Goal: Find specific page/section: Find specific page/section

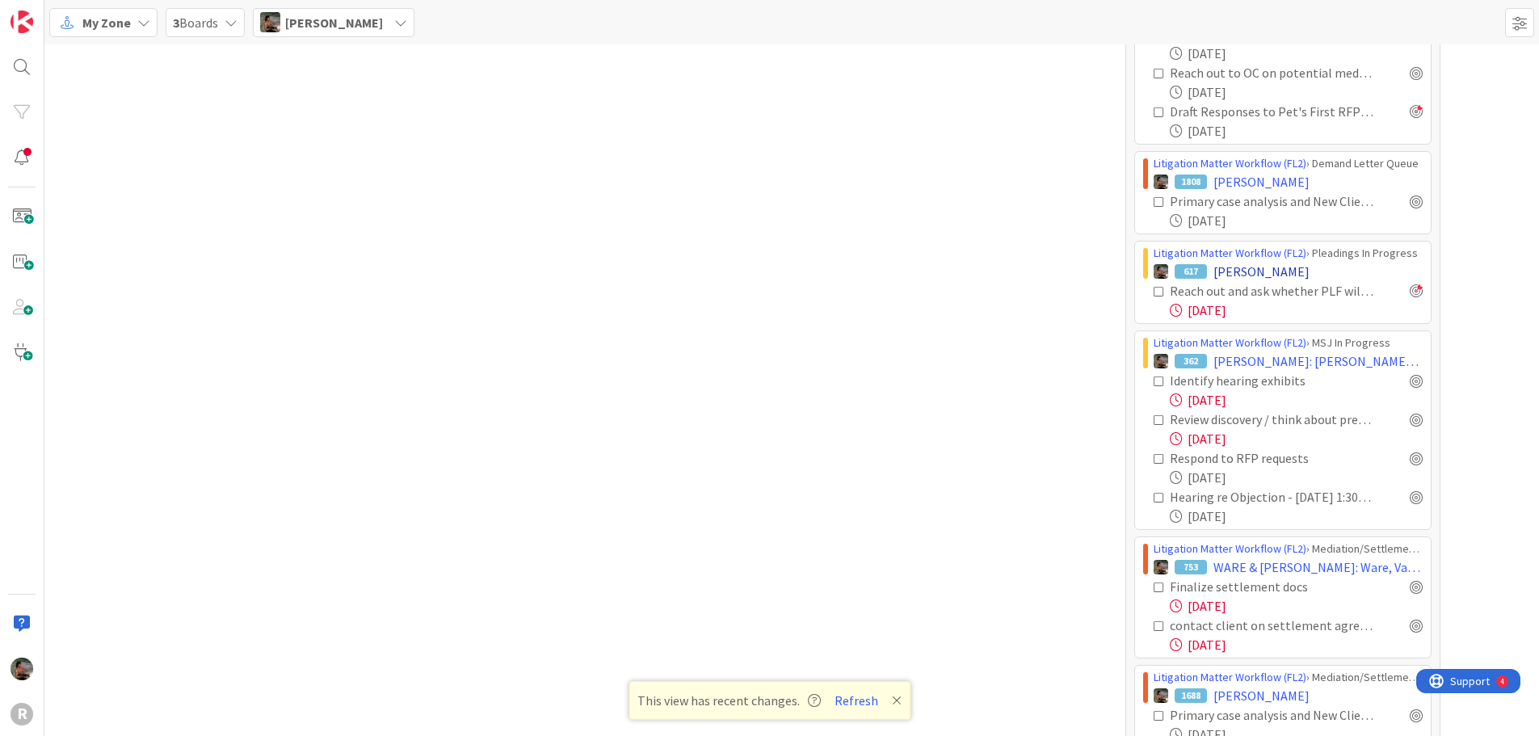
scroll to position [808, 0]
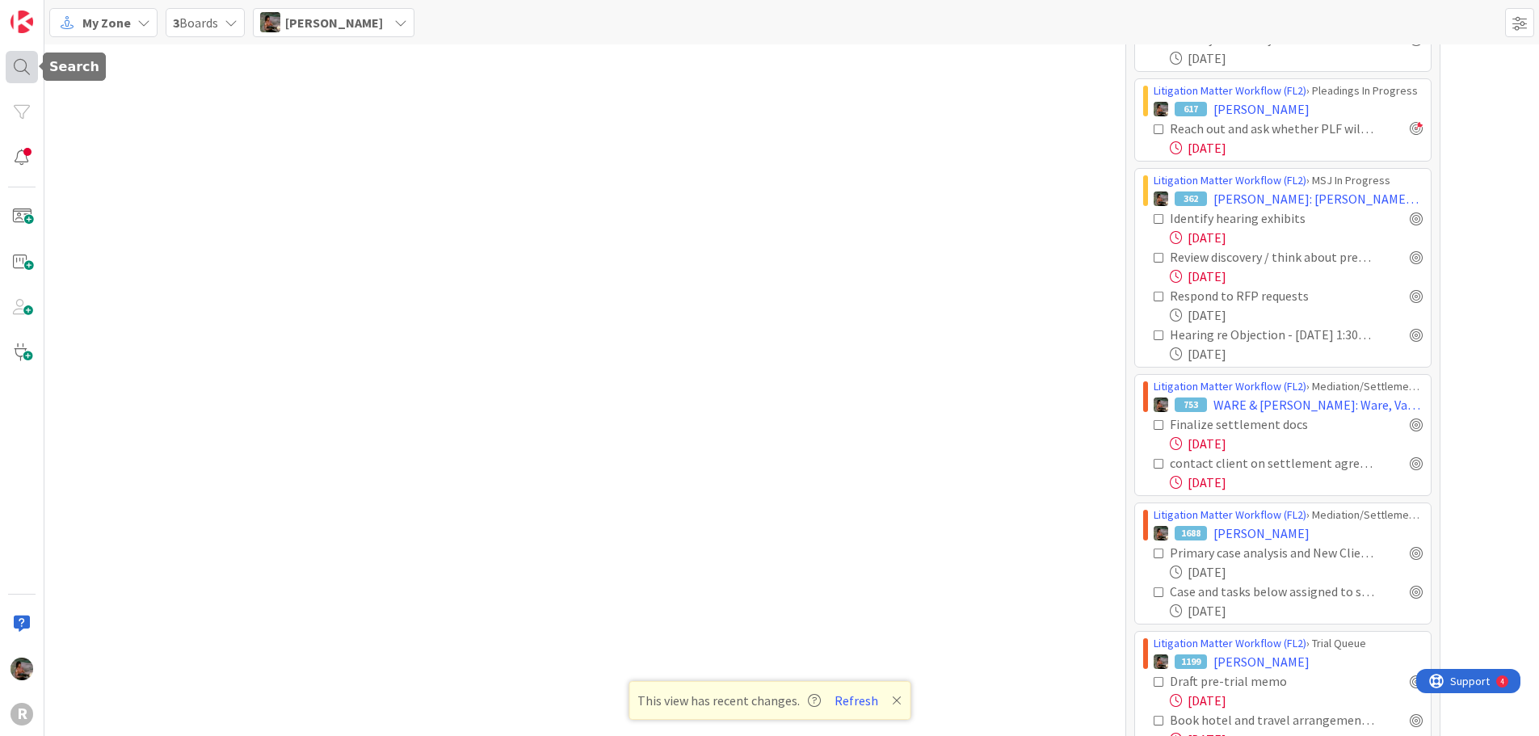
click at [20, 64] on div at bounding box center [22, 67] width 32 height 32
type input "r"
type input "[PERSON_NAME]"
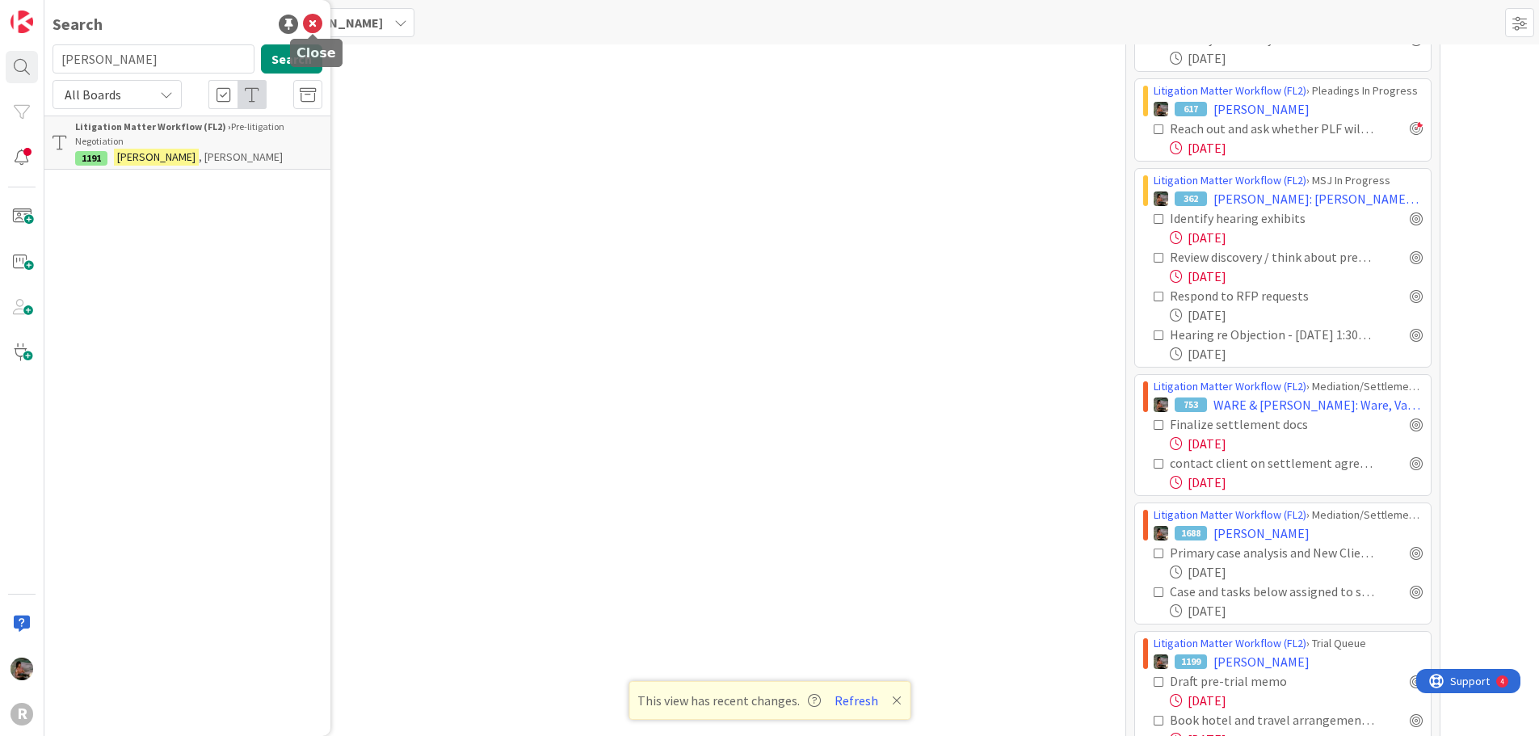
click at [308, 19] on icon at bounding box center [312, 24] width 19 height 19
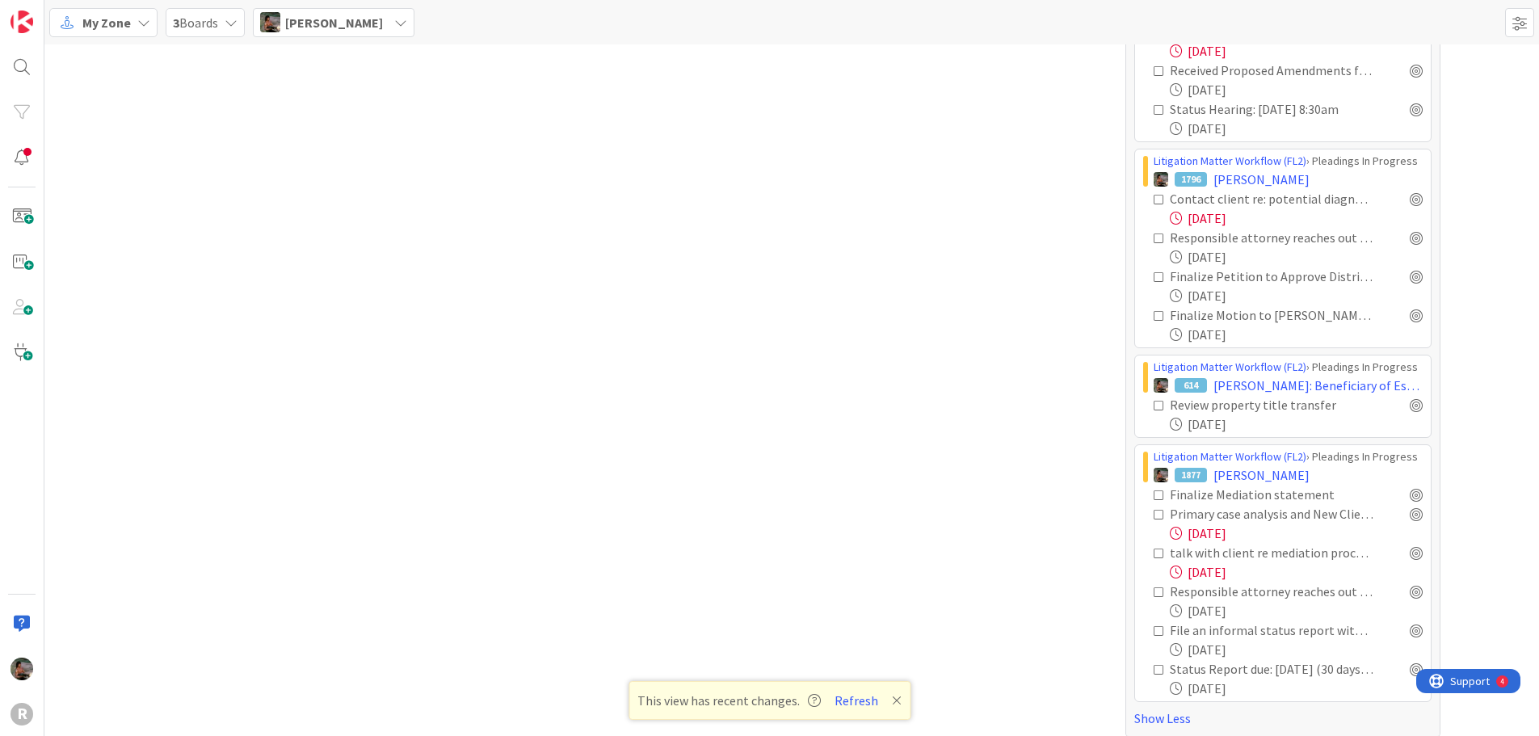
scroll to position [2299, 0]
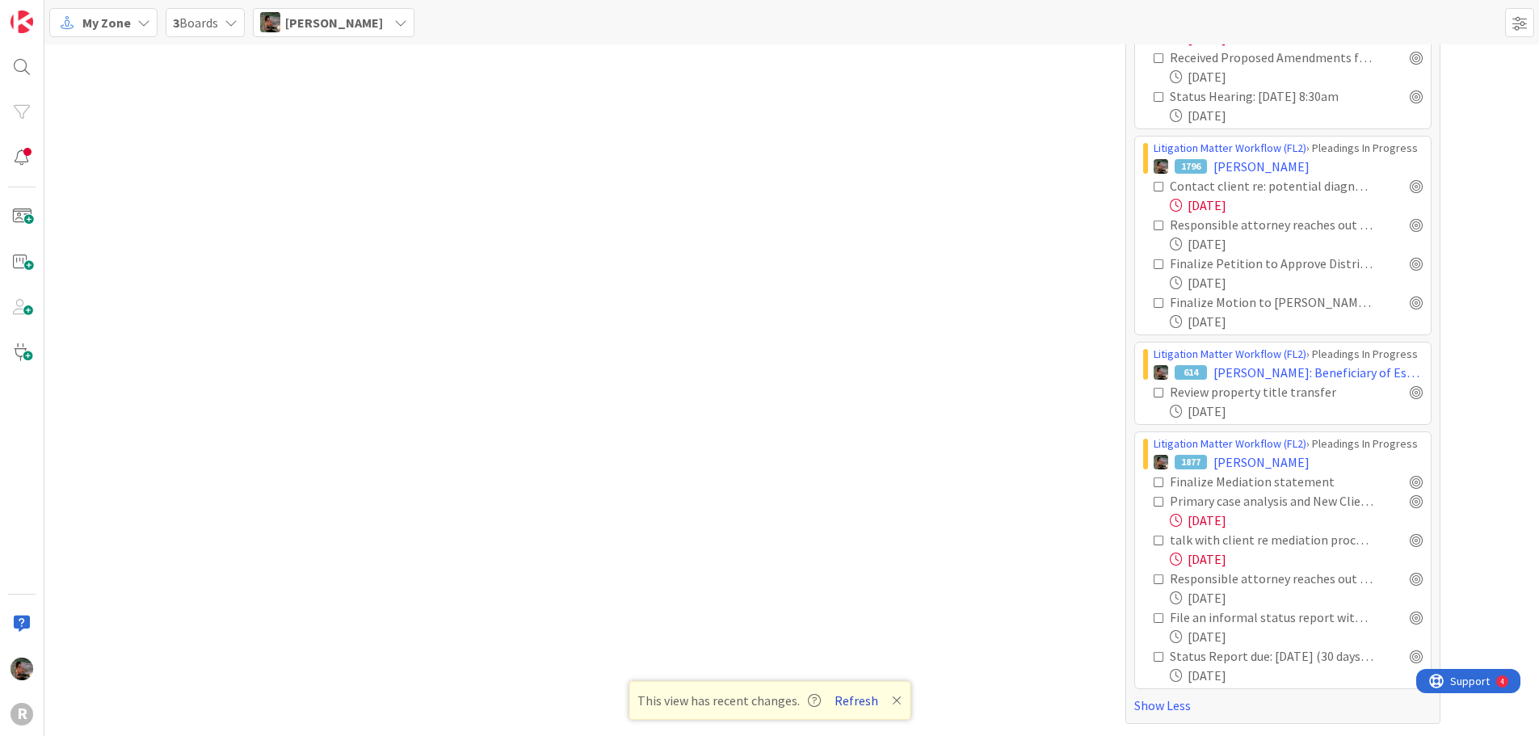
click at [862, 699] on button "Refresh" at bounding box center [856, 700] width 55 height 21
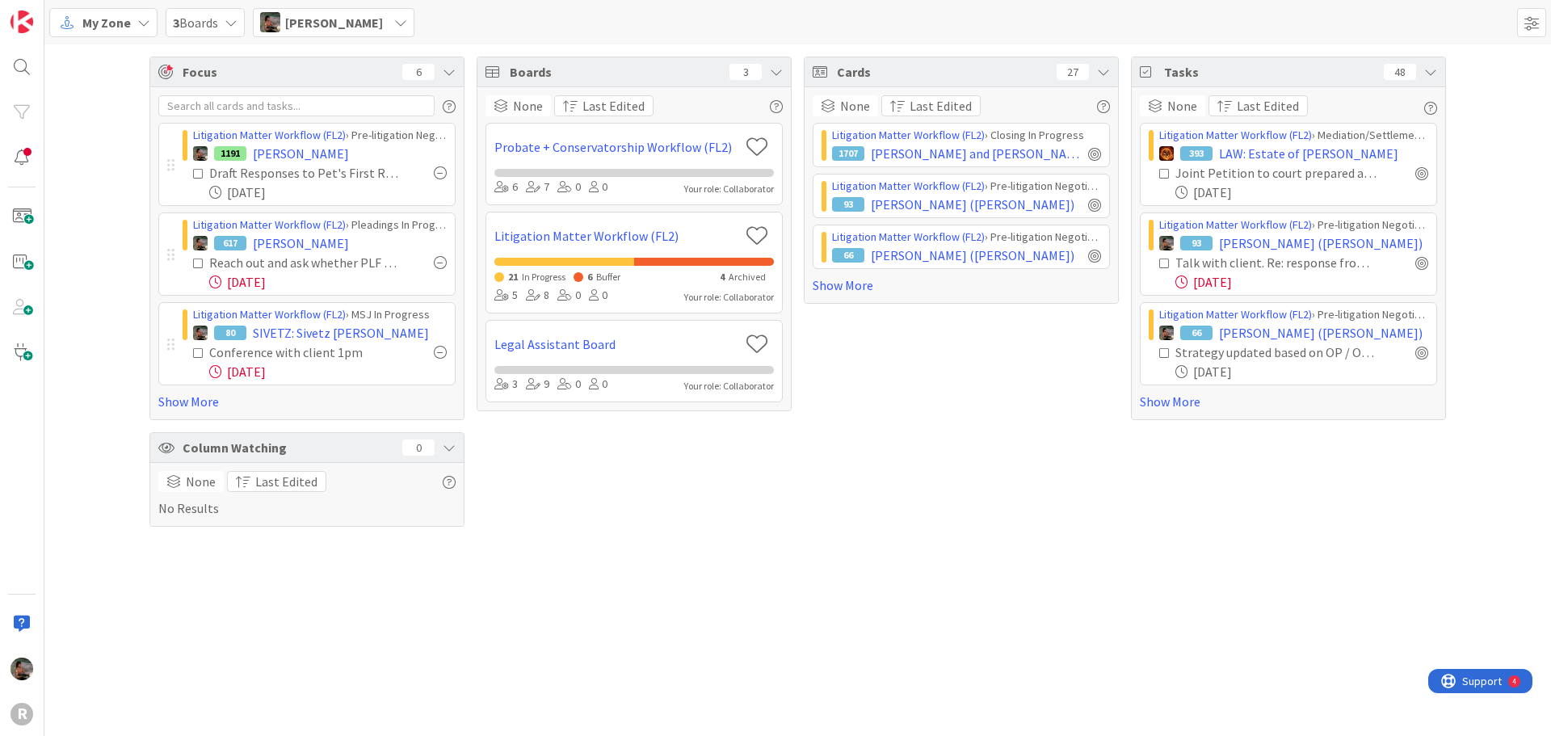
click at [315, 23] on span "[PERSON_NAME]" at bounding box center [334, 22] width 98 height 19
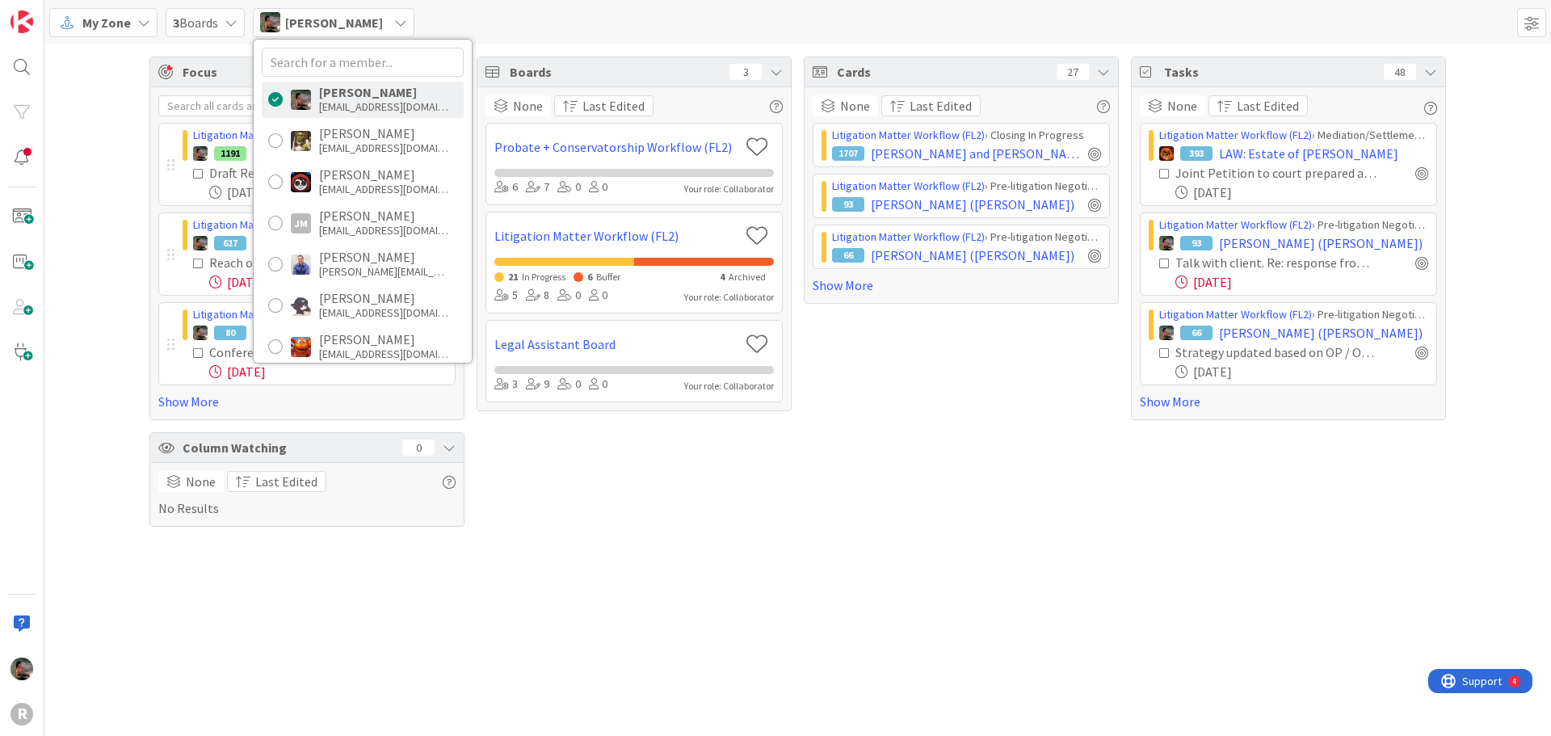
click at [341, 102] on div "mwhittington@reutercorbett.com" at bounding box center [383, 106] width 129 height 15
click at [209, 19] on span "3 Boards" at bounding box center [195, 22] width 45 height 19
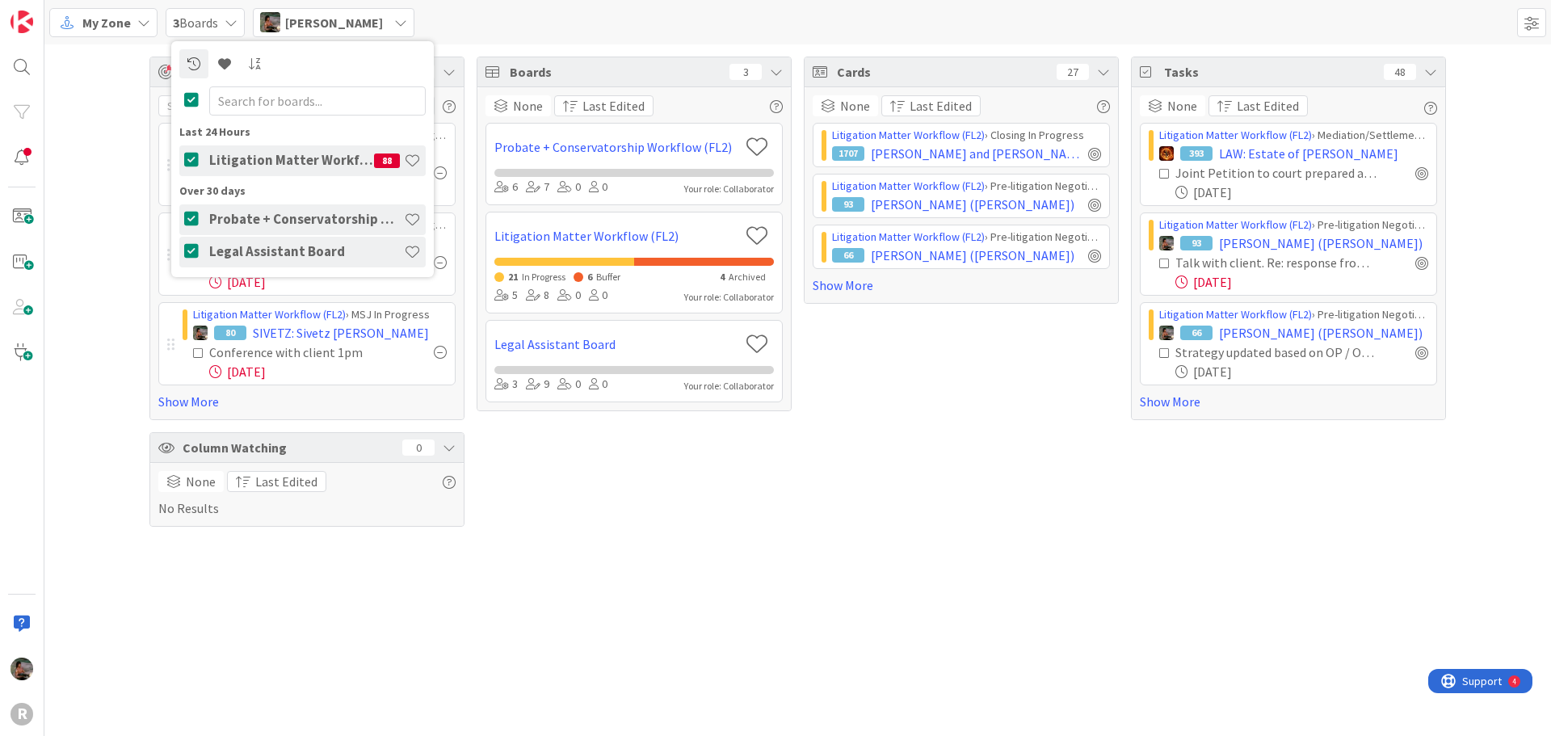
click at [125, 19] on span "My Zone" at bounding box center [106, 22] width 48 height 19
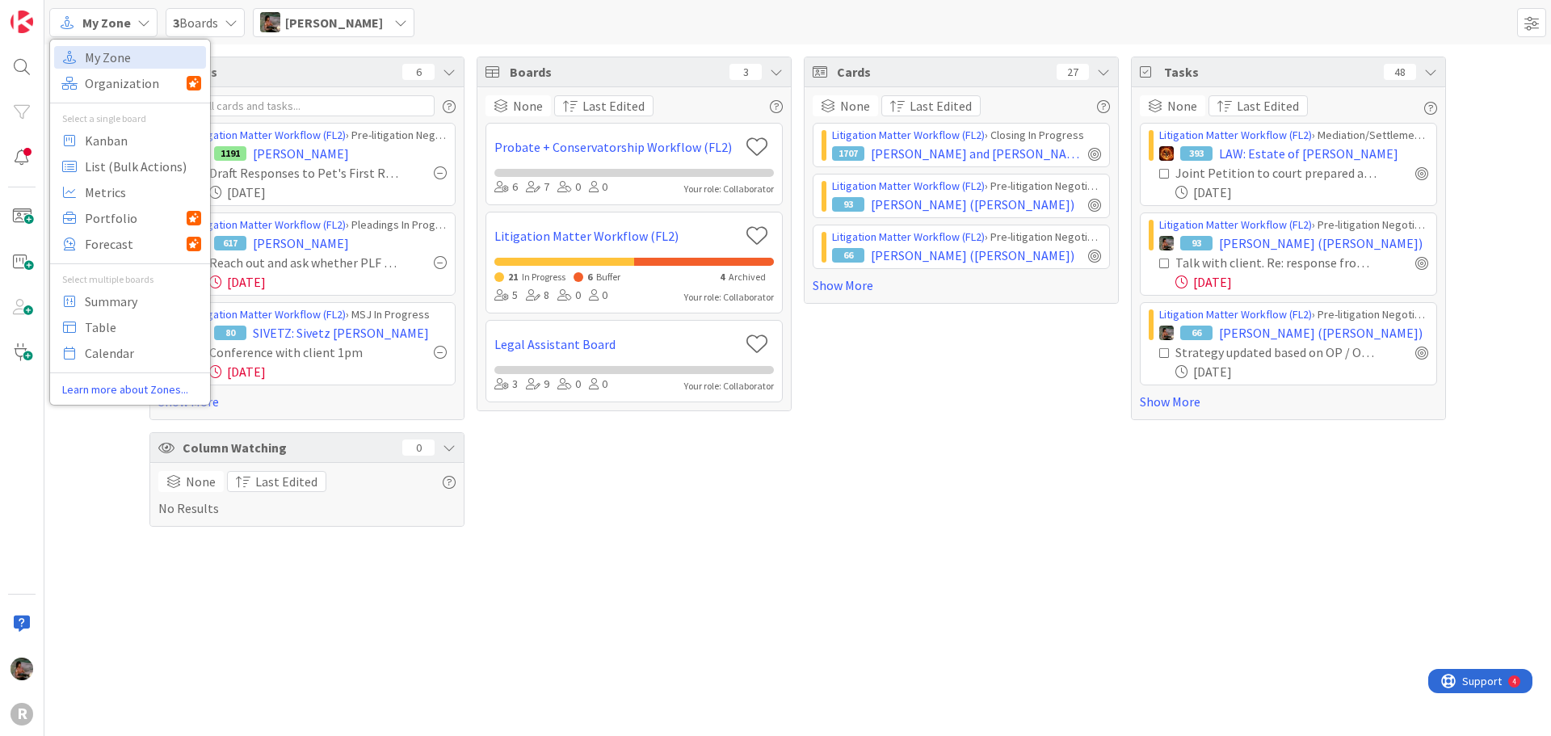
click at [309, 30] on span "[PERSON_NAME]" at bounding box center [334, 22] width 98 height 19
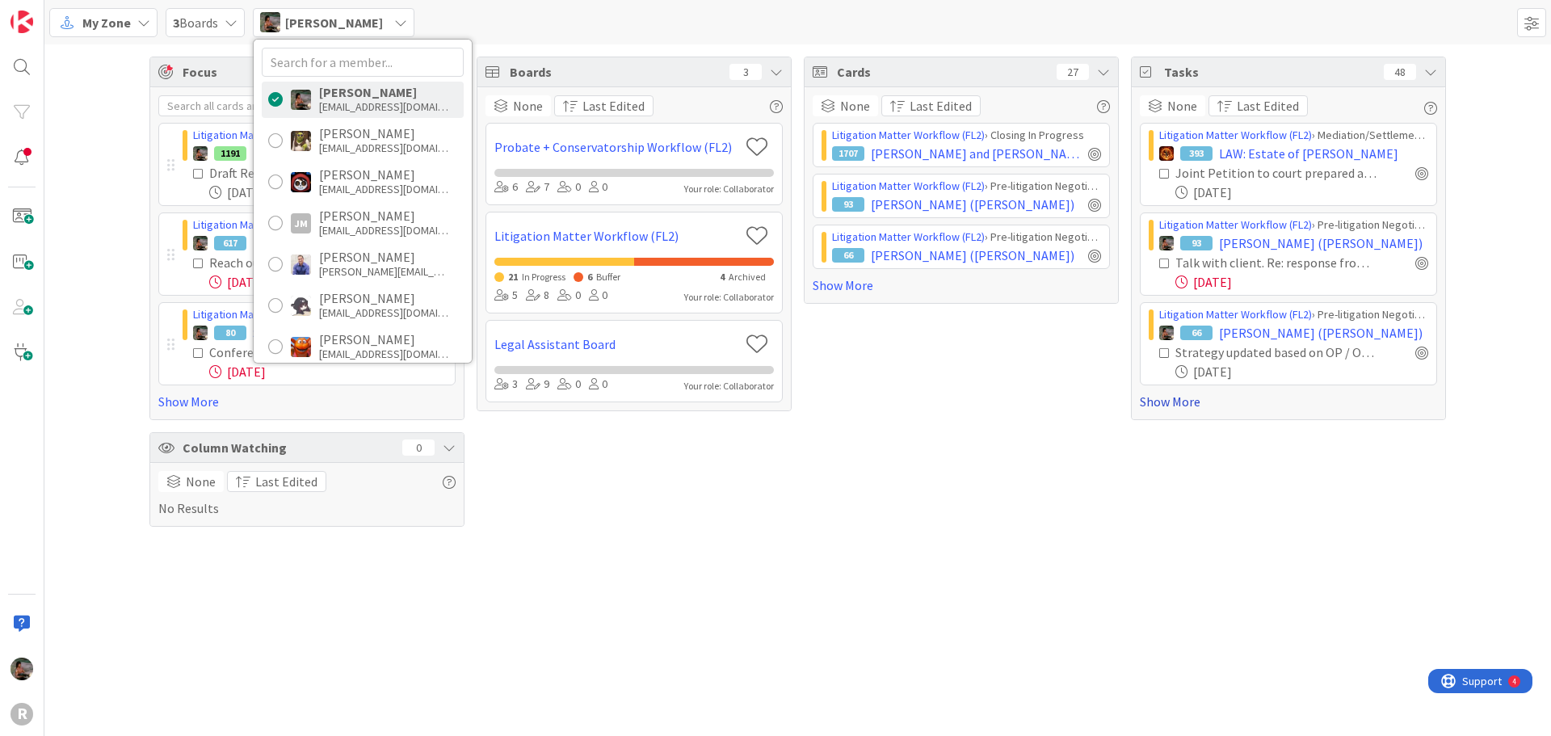
click at [1172, 402] on link "Show More" at bounding box center [1288, 401] width 297 height 19
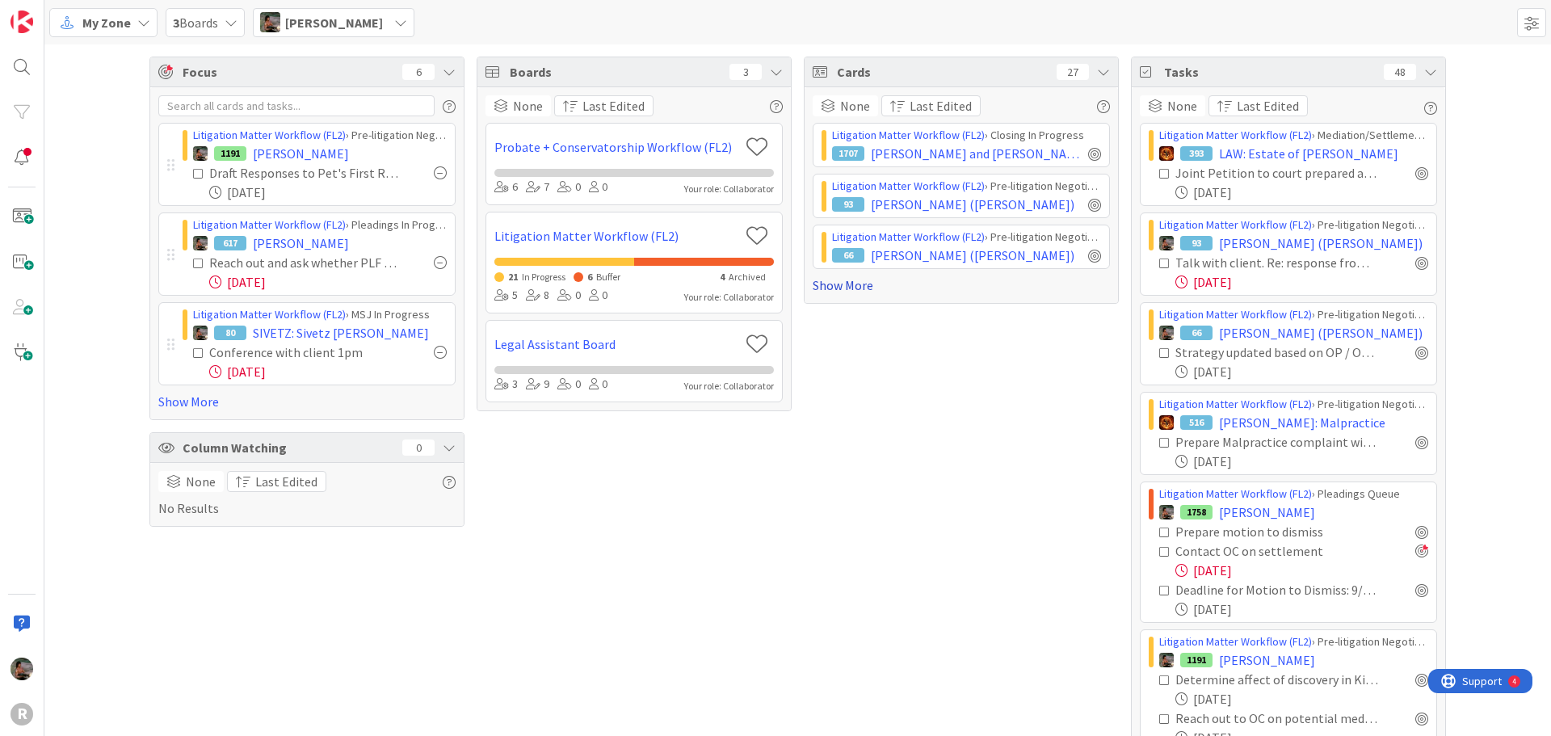
click at [860, 290] on link "Show More" at bounding box center [961, 284] width 297 height 19
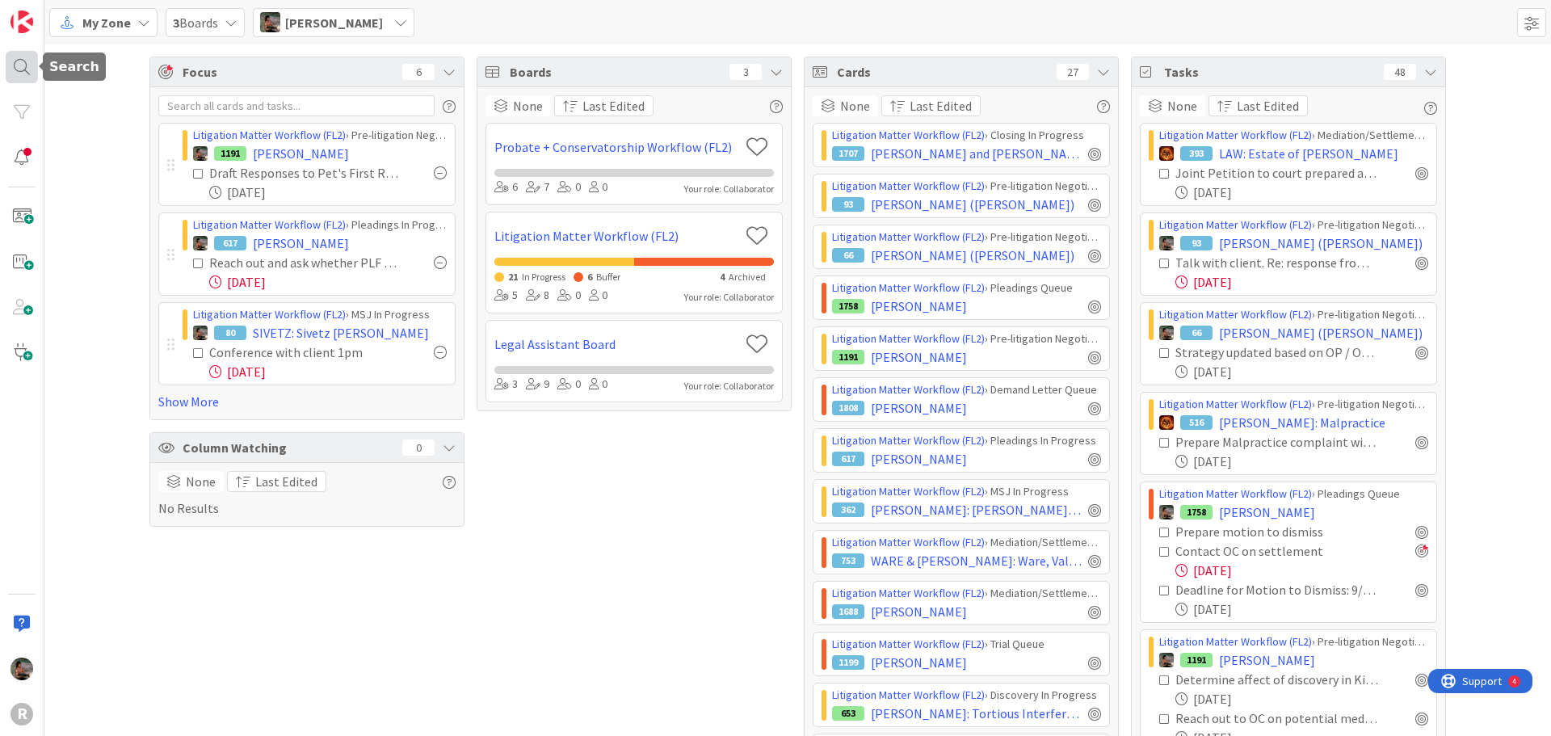
click at [25, 65] on div at bounding box center [22, 67] width 32 height 32
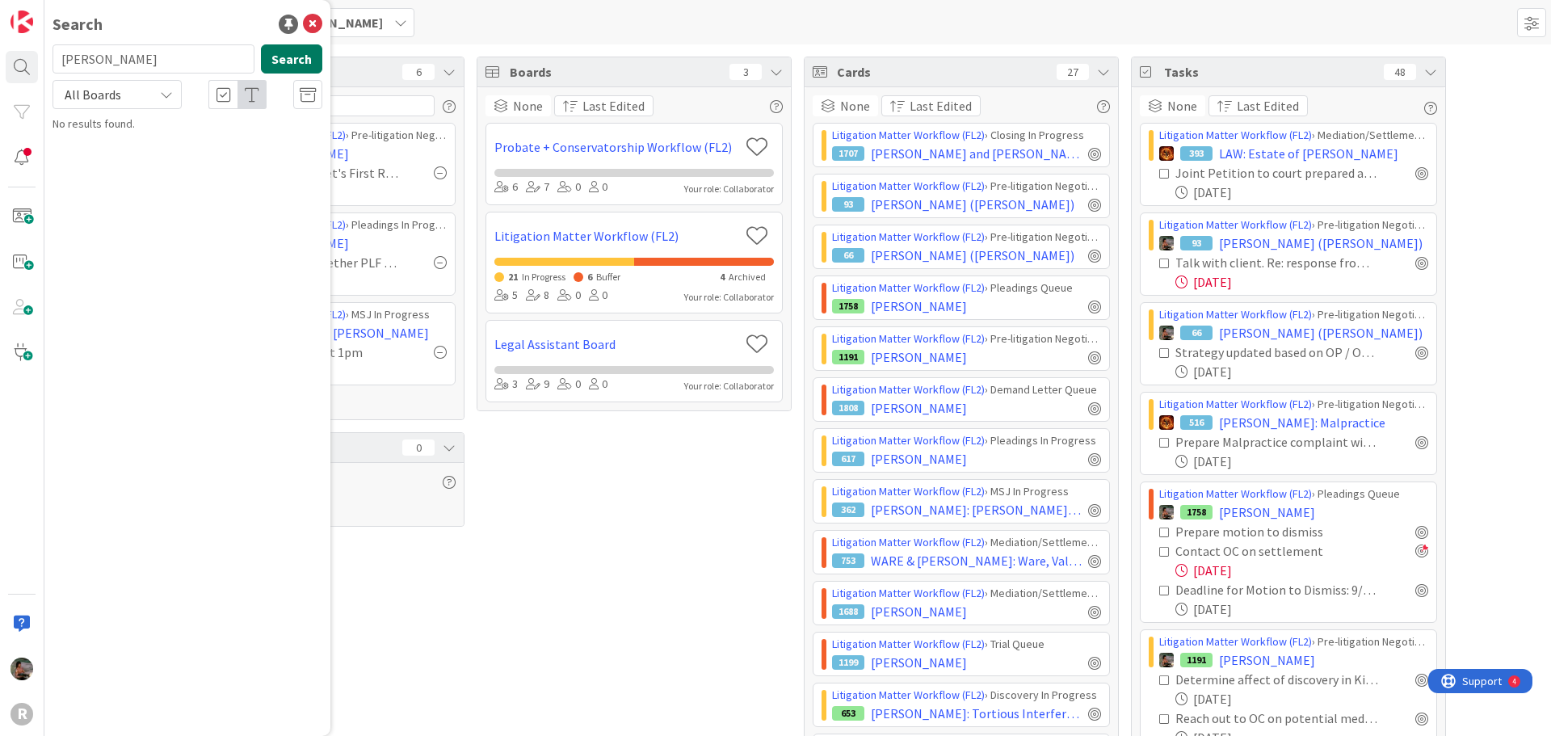
type input "james"
click at [164, 98] on icon at bounding box center [166, 94] width 13 height 13
click at [148, 124] on span "All Boards" at bounding box center [145, 132] width 168 height 24
click at [311, 22] on icon at bounding box center [312, 24] width 19 height 19
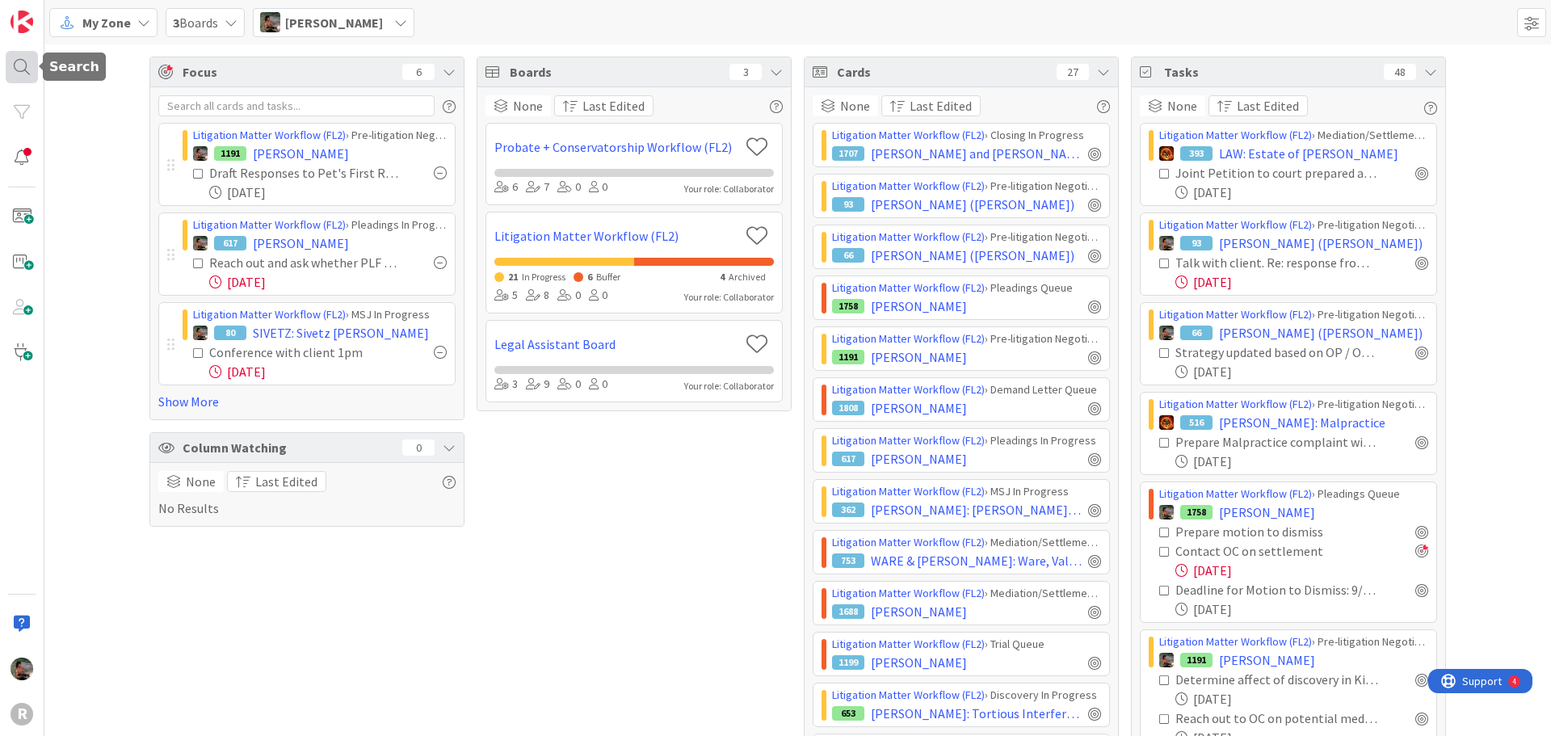
click at [23, 69] on div at bounding box center [22, 67] width 32 height 32
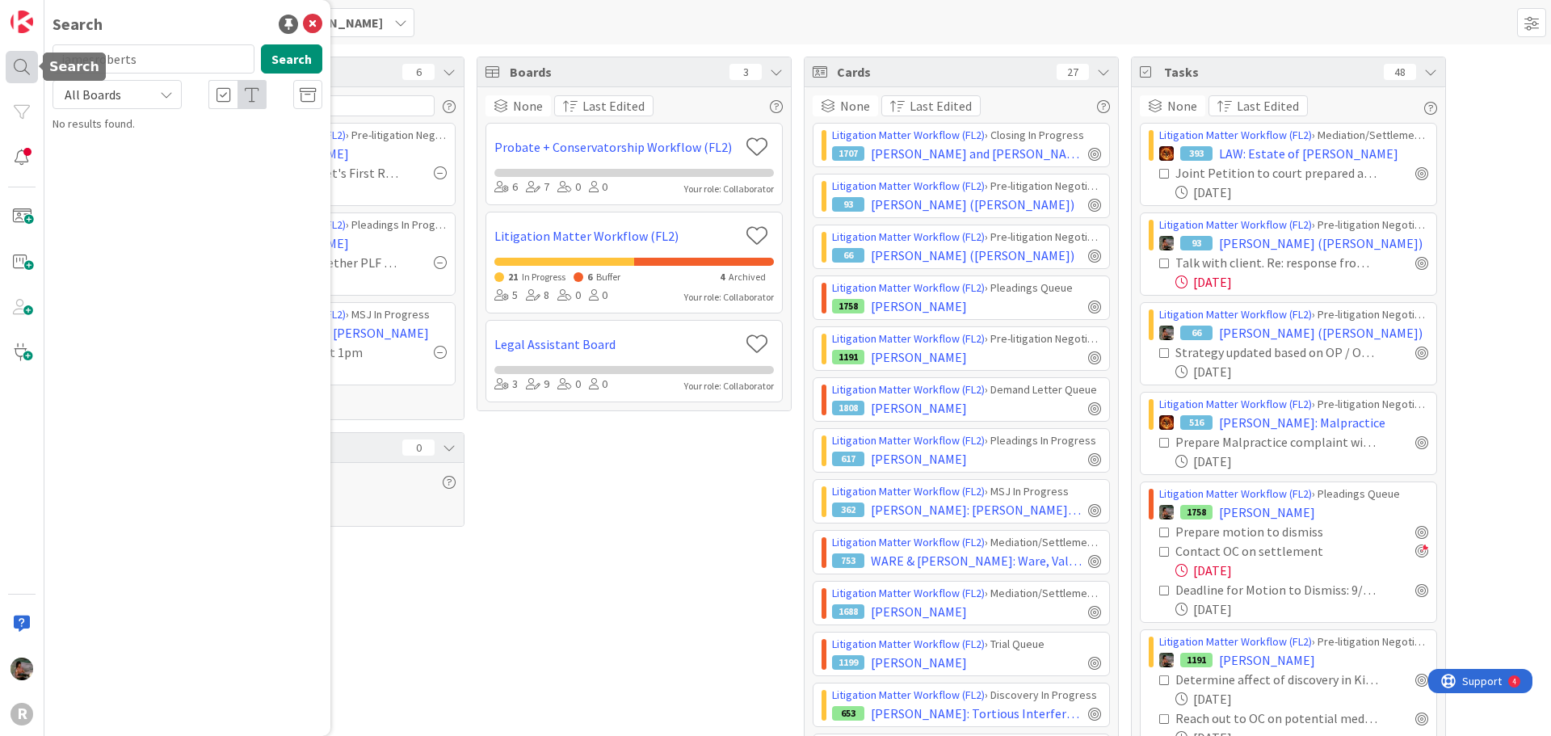
type input "jamesroberts"
drag, startPoint x: 92, startPoint y: 62, endPoint x: -37, endPoint y: 57, distance: 129.4
click at [0, 57] on html "R Search jamesroberts Search All Boards No results found. My Zone My Zone Organ…" at bounding box center [775, 368] width 1551 height 736
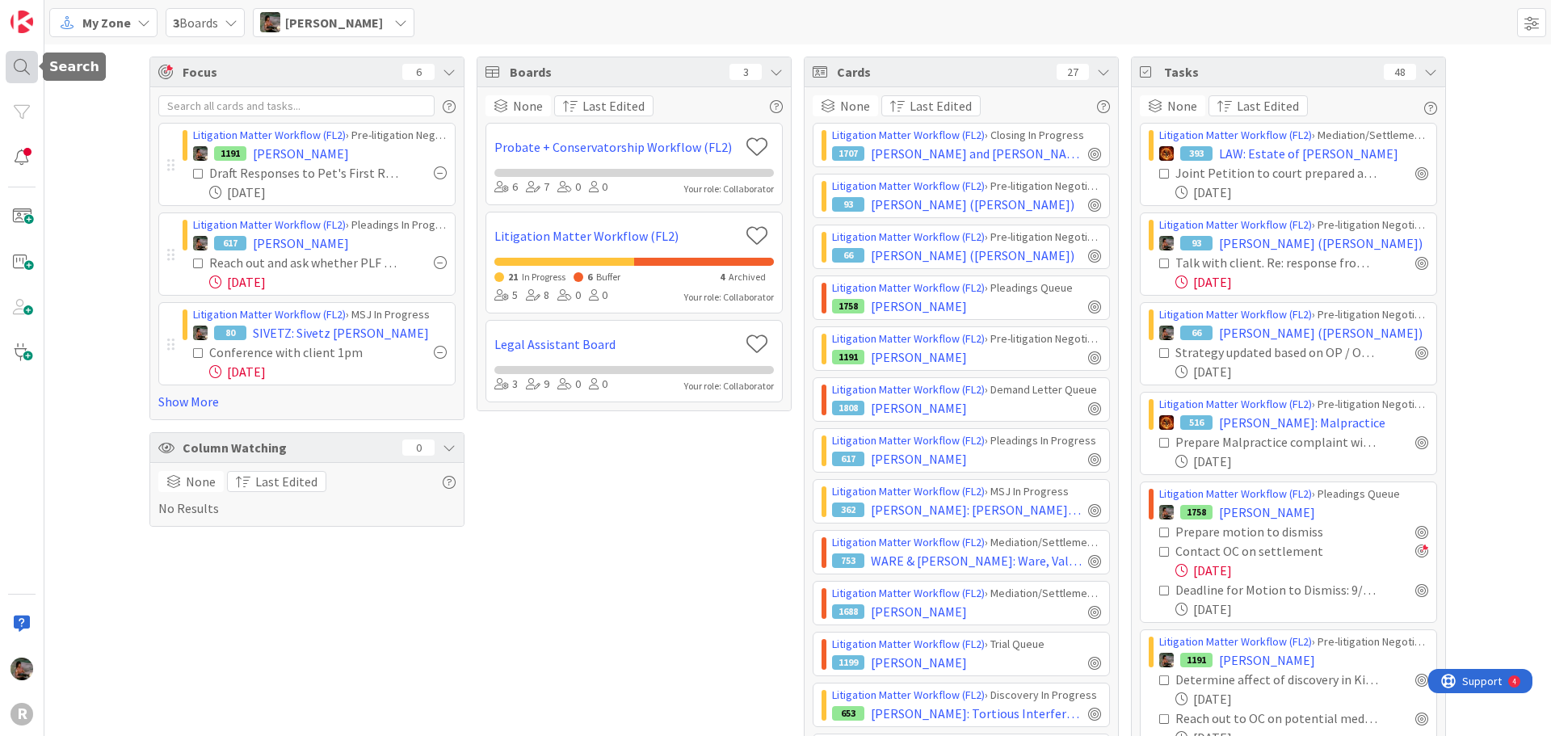
click at [29, 70] on div at bounding box center [22, 67] width 32 height 32
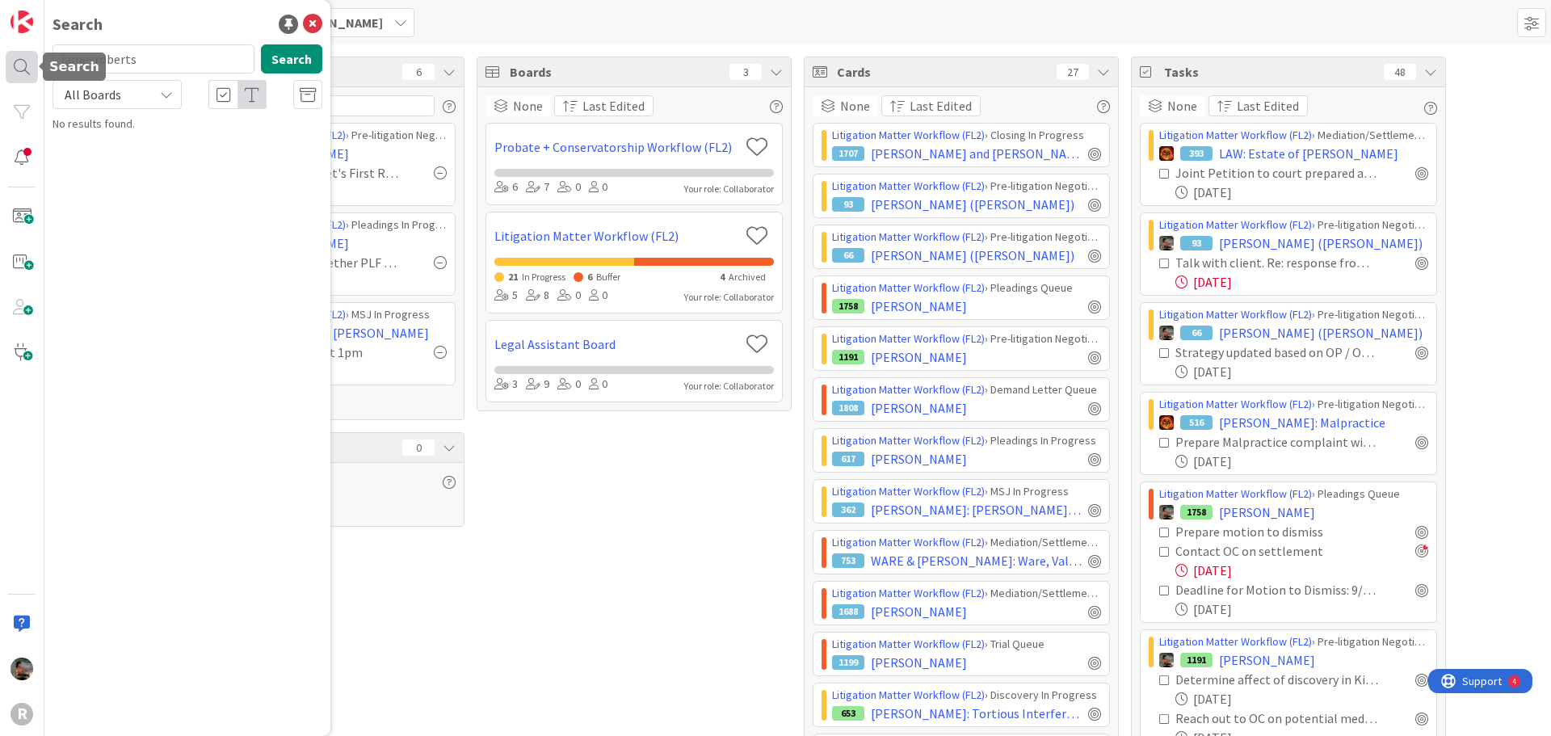
drag, startPoint x: 90, startPoint y: 58, endPoint x: 15, endPoint y: 57, distance: 75.2
click at [15, 57] on div "R Search jamesroberts Search All Boards No results found." at bounding box center [22, 368] width 44 height 736
type input "[PERSON_NAME]"
click at [288, 57] on button "Search" at bounding box center [291, 58] width 61 height 29
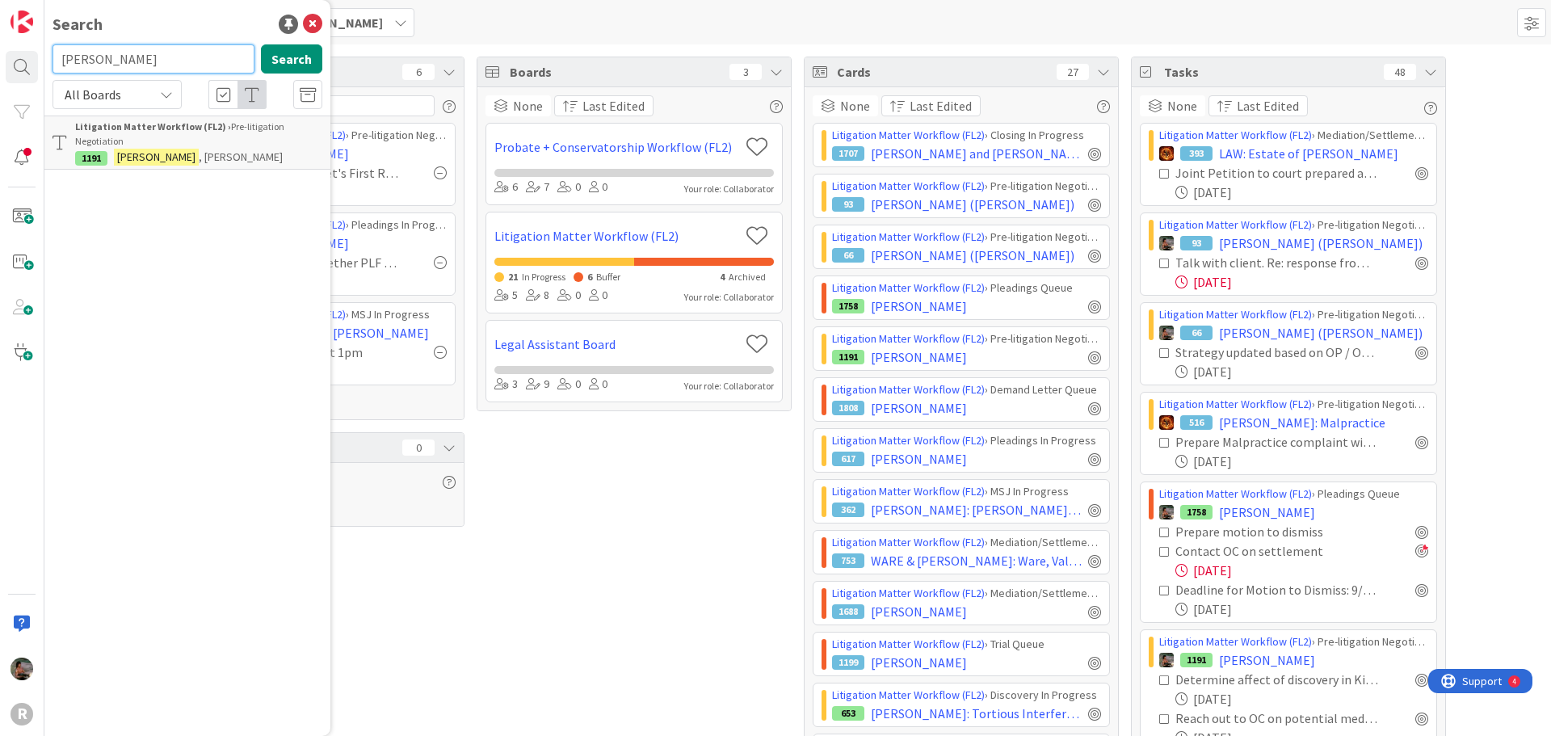
click at [109, 61] on input "[PERSON_NAME]" at bounding box center [154, 58] width 202 height 29
click at [291, 53] on button "Search" at bounding box center [291, 58] width 61 height 29
click at [215, 170] on div "Search roberts Search All Boards Litigation Matter Workflow (FL2) › Pre-litigat…" at bounding box center [187, 368] width 286 height 736
click at [222, 160] on p "ROBERTS , Amy" at bounding box center [198, 157] width 247 height 17
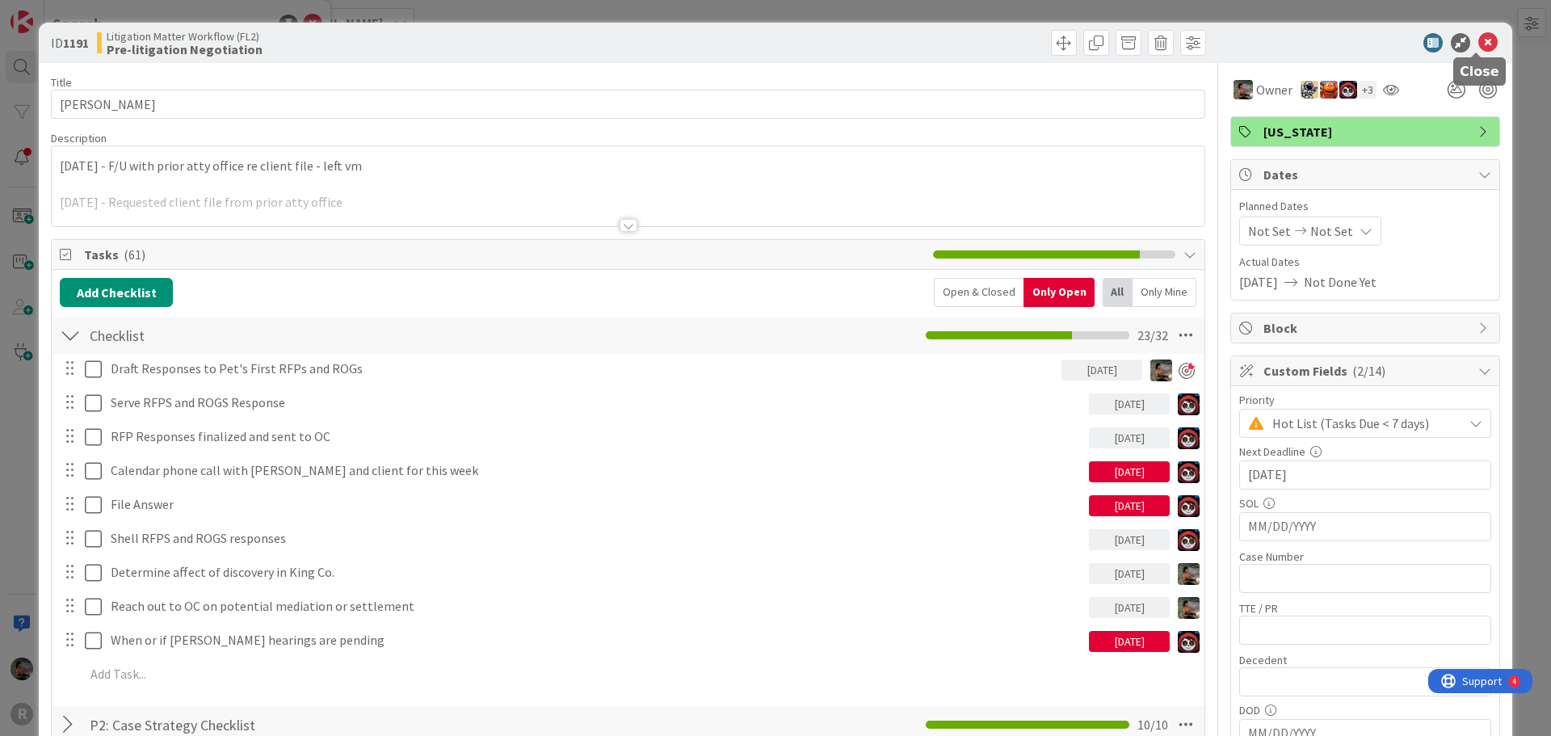
click at [1478, 44] on icon at bounding box center [1487, 42] width 19 height 19
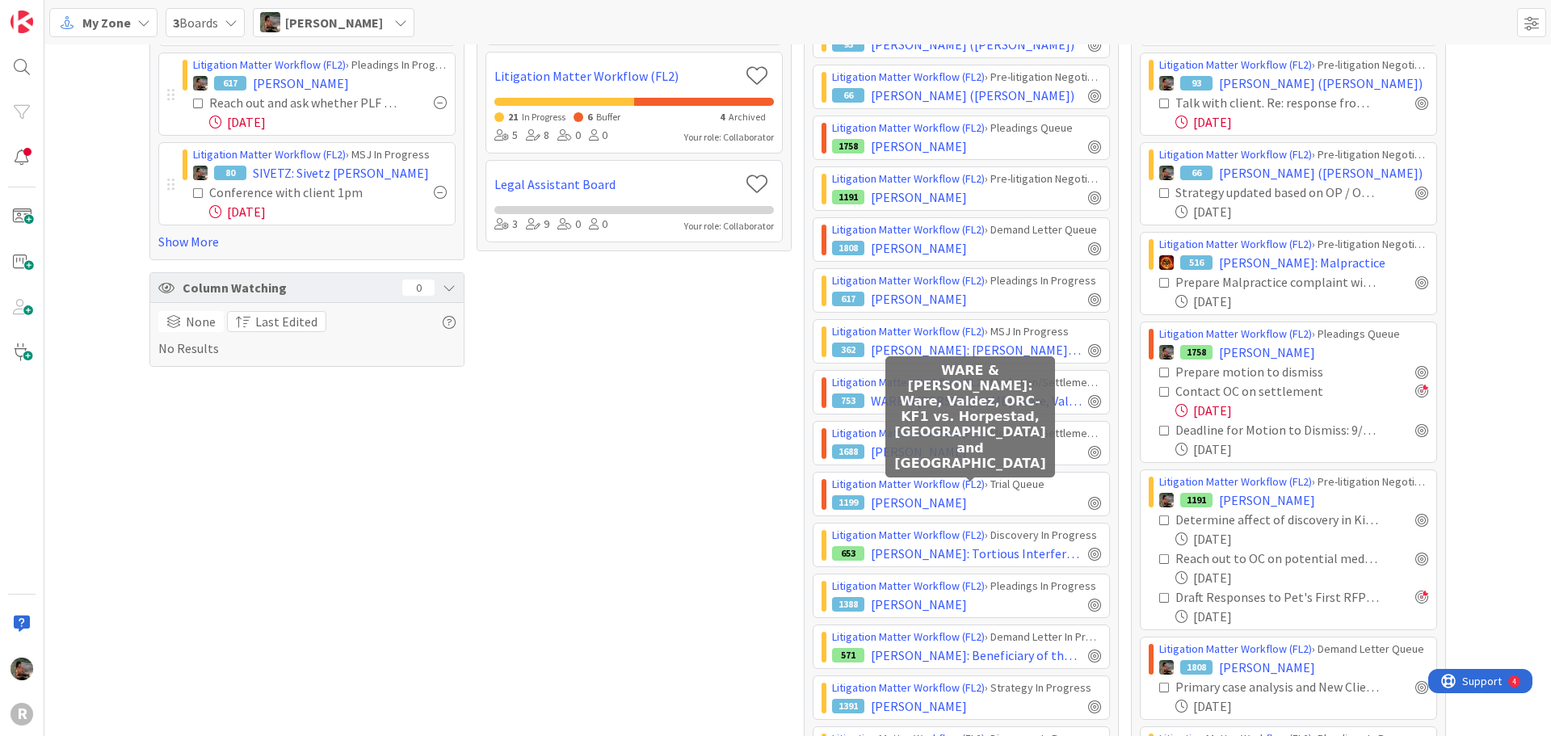
scroll to position [162, 0]
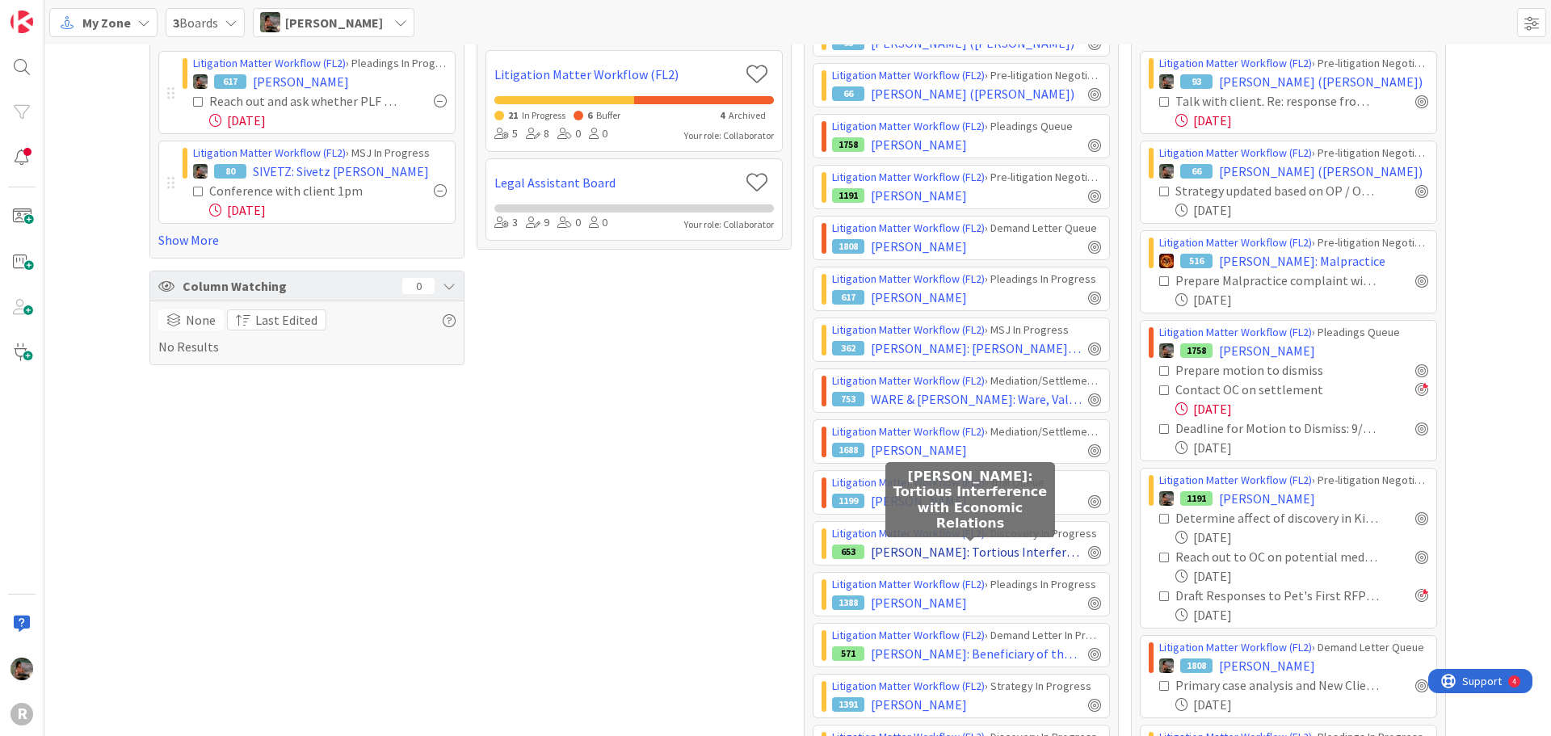
click at [930, 548] on span "SMITH: Tortious Interference with Economic Relations" at bounding box center [976, 551] width 211 height 19
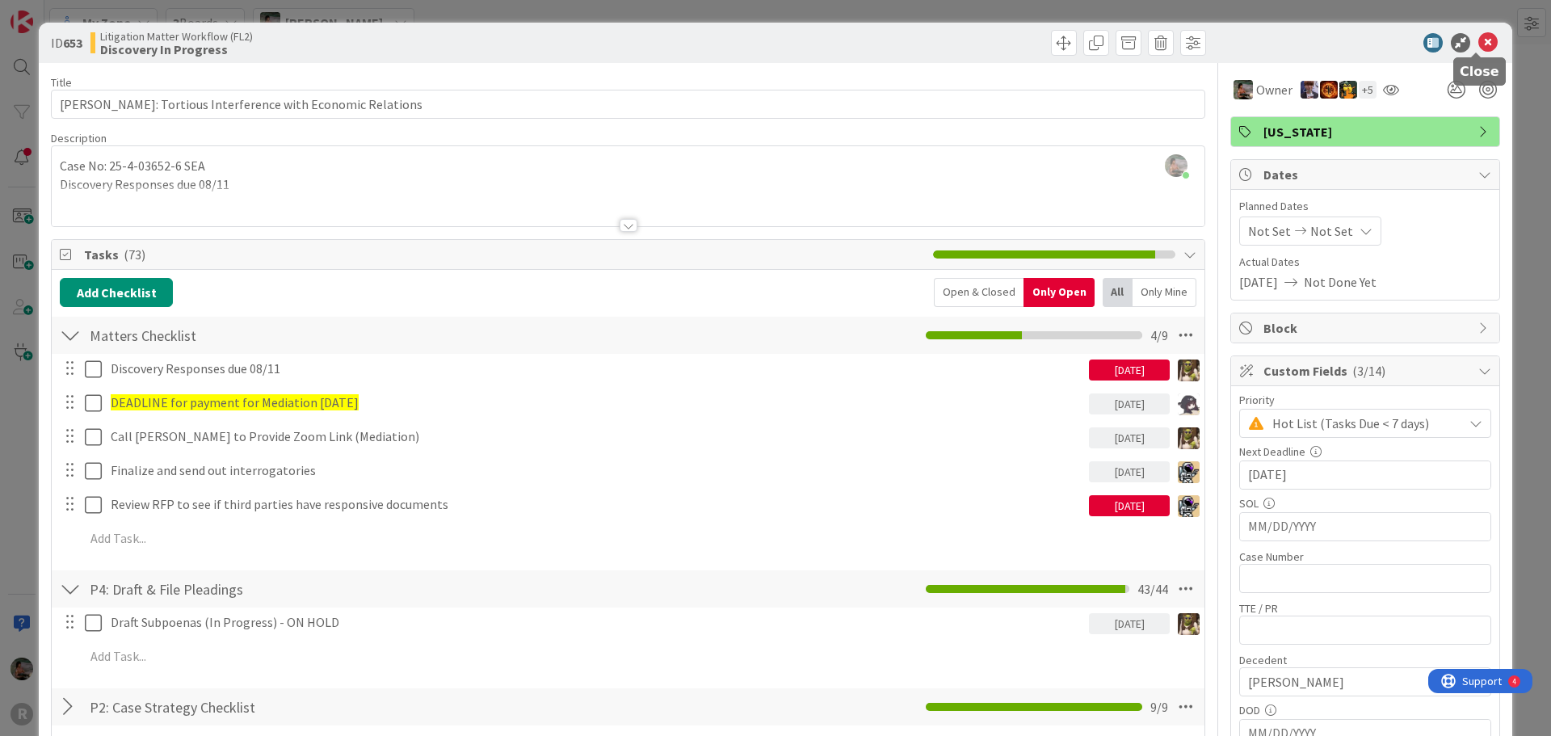
click at [1478, 44] on icon at bounding box center [1487, 42] width 19 height 19
